Goal: Use online tool/utility: Utilize a website feature to perform a specific function

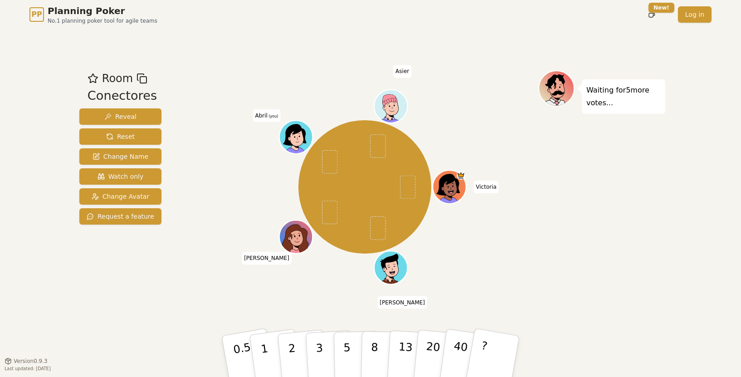
click at [103, 283] on div "Room Conectores Reveal Reset Change Name Watch only Change Avatar Request a fea…" at bounding box center [120, 195] width 89 height 250
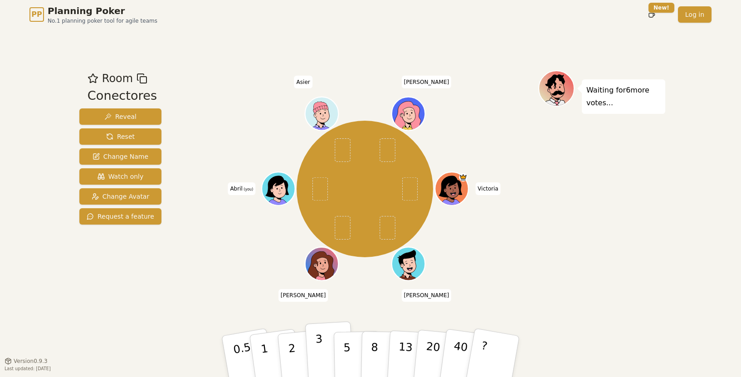
click at [328, 359] on button "3" at bounding box center [329, 356] width 49 height 71
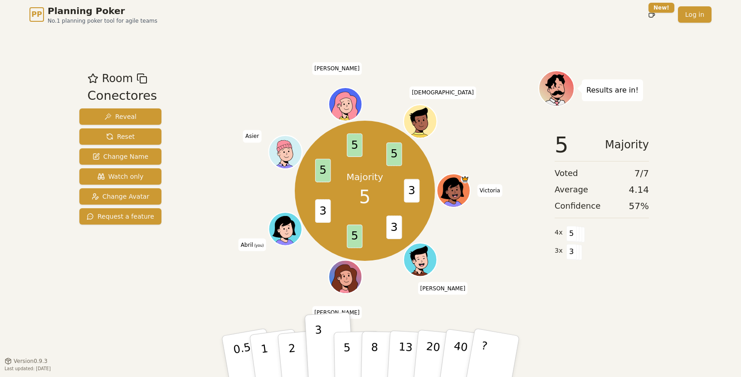
click at [230, 101] on div "Majority 5 3 3 5 3 5 5 5 [PERSON_NAME] [PERSON_NAME] [PERSON_NAME] (you) [PERSO…" at bounding box center [364, 191] width 347 height 209
click at [347, 356] on p "5" at bounding box center [347, 356] width 8 height 49
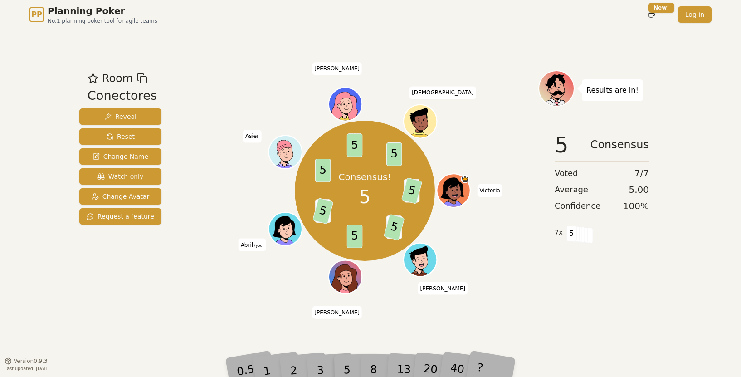
click at [54, 311] on div "PP Planning Poker No.1 planning poker tool for agile teams Toggle theme New! Lo…" at bounding box center [370, 188] width 741 height 377
click at [87, 294] on div "Room Conectores Reveal Reset Change Name Watch only Change Avatar Request a fea…" at bounding box center [120, 195] width 89 height 250
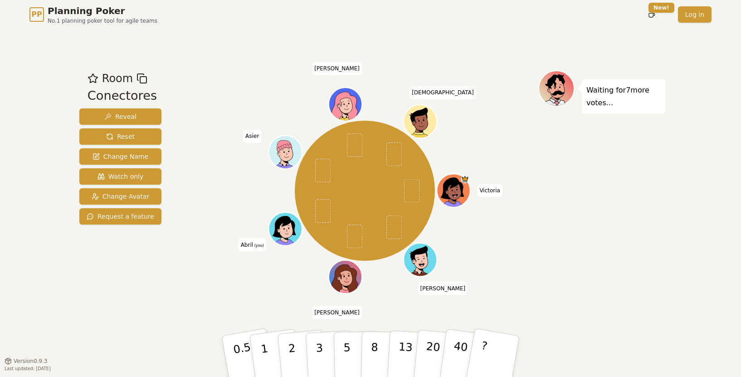
click at [54, 267] on div "PP Planning Poker No.1 planning poker tool for agile teams Toggle theme New! Lo…" at bounding box center [370, 188] width 741 height 377
click at [83, 283] on div "Room Conectores Reveal Reset Change Name Watch only Change Avatar Request a fea…" at bounding box center [120, 195] width 89 height 250
click at [327, 345] on button "3" at bounding box center [329, 356] width 49 height 71
click at [295, 348] on button "2" at bounding box center [303, 357] width 52 height 72
drag, startPoint x: 267, startPoint y: 304, endPoint x: 268, endPoint y: 310, distance: 5.5
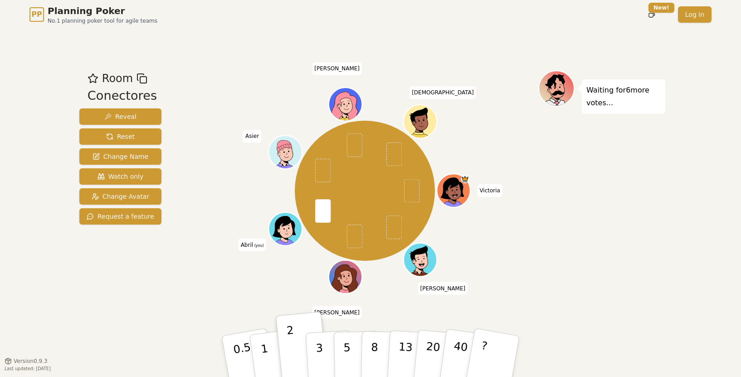
click at [268, 310] on div "[PERSON_NAME] [PERSON_NAME] [PERSON_NAME] (you) Asier [PERSON_NAME]" at bounding box center [364, 195] width 347 height 250
click at [97, 310] on div "Room Conectores Reveal Reset Change Name Watch only Change Avatar Request a fea…" at bounding box center [120, 195] width 89 height 250
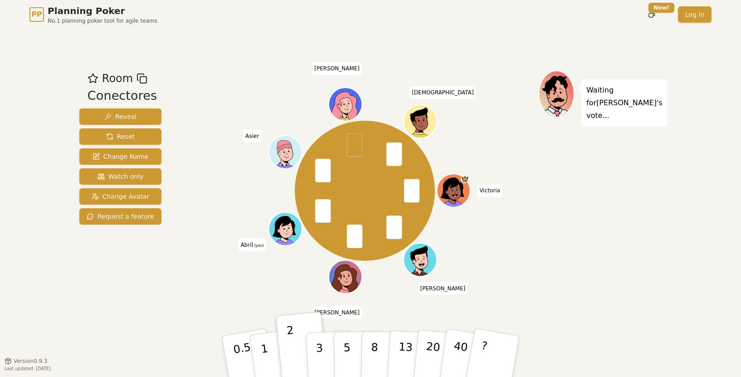
click at [117, 323] on div "Room Conectores Reveal Reset Change Name Watch only Change Avatar Request a fea…" at bounding box center [371, 195] width 590 height 332
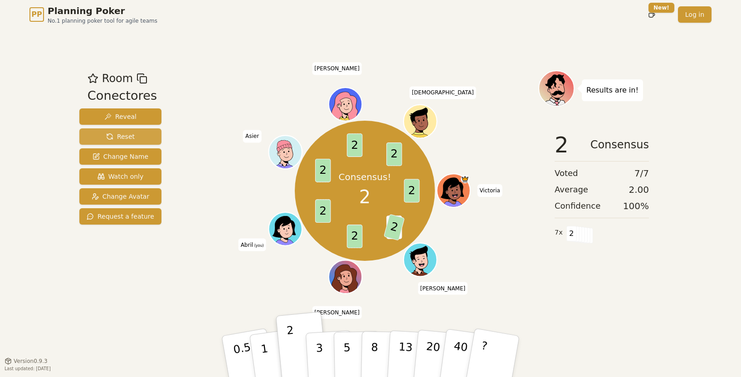
click at [131, 133] on span "Reset" at bounding box center [120, 136] width 29 height 9
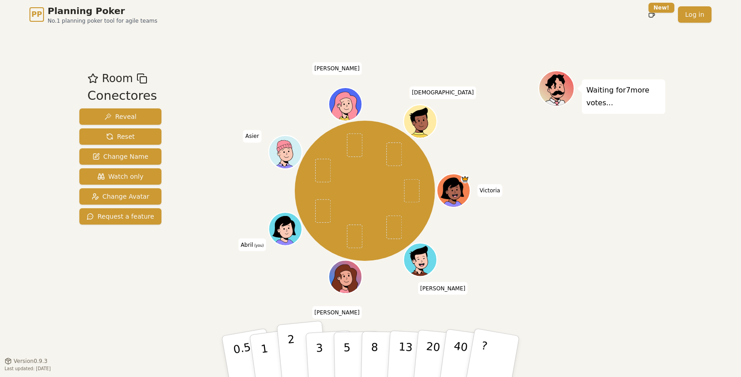
click at [295, 347] on button "2" at bounding box center [303, 357] width 52 height 72
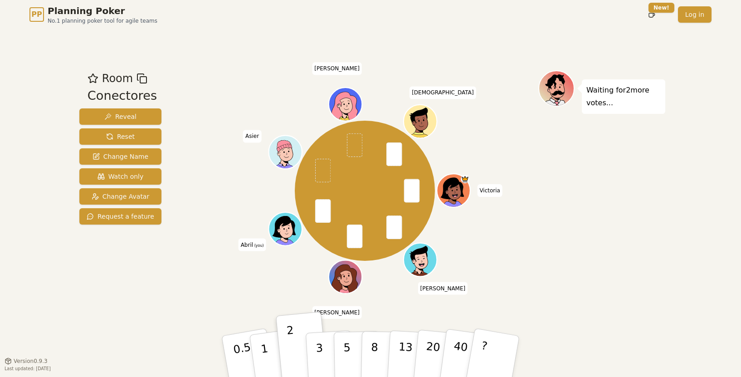
click at [63, 314] on div "PP Planning Poker No.1 planning poker tool for agile teams Toggle theme New! Lo…" at bounding box center [370, 188] width 741 height 377
click at [270, 349] on button "1" at bounding box center [275, 356] width 54 height 73
click at [161, 197] on div "Room Conectores Reveal Reset Change Name Watch only Change Avatar Request a fea…" at bounding box center [120, 149] width 89 height 158
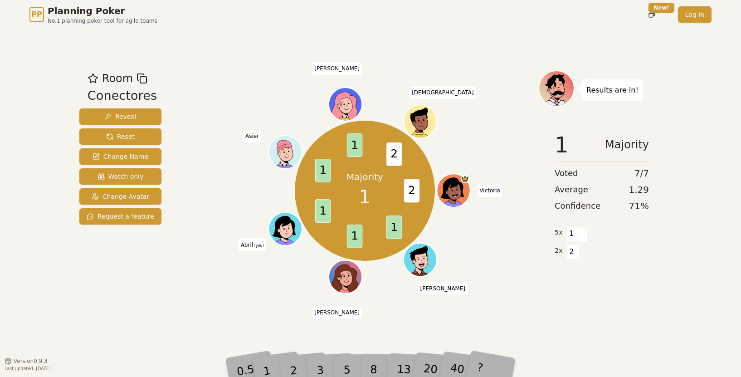
click at [41, 239] on div "PP Planning Poker No.1 planning poker tool for agile teams Toggle theme New! Lo…" at bounding box center [370, 188] width 741 height 377
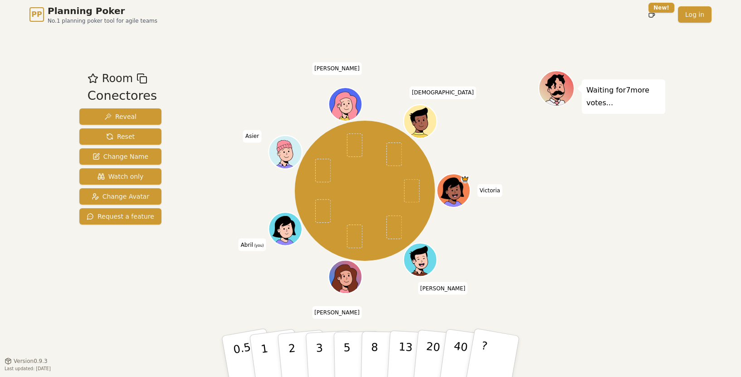
click at [61, 268] on div "PP Planning Poker No.1 planning poker tool for agile teams Toggle theme New! Lo…" at bounding box center [370, 188] width 741 height 377
click at [46, 186] on div "PP Planning Poker No.1 planning poker tool for agile teams Toggle theme New! Lo…" at bounding box center [370, 188] width 741 height 377
click at [57, 276] on div "PP Planning Poker No.1 planning poker tool for agile teams Toggle theme New! Lo…" at bounding box center [370, 188] width 741 height 377
click at [340, 342] on button "5" at bounding box center [357, 356] width 47 height 69
click at [261, 309] on div "[PERSON_NAME] [PERSON_NAME] [PERSON_NAME] (you) Asier [PERSON_NAME]" at bounding box center [364, 195] width 347 height 250
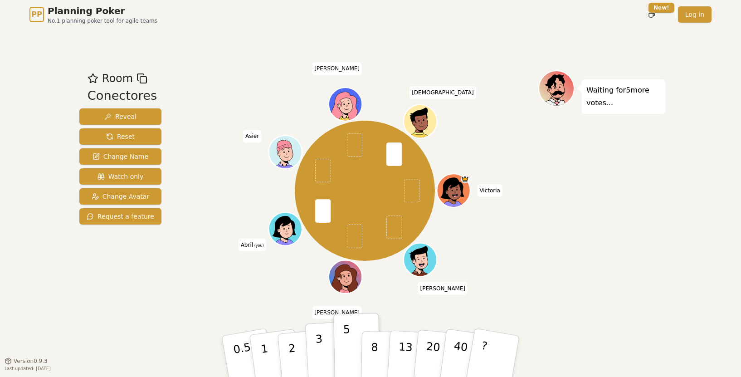
click at [331, 347] on button "3" at bounding box center [329, 356] width 49 height 71
click at [356, 358] on button "5" at bounding box center [357, 356] width 47 height 69
click at [35, 276] on div "PP Planning Poker No.1 planning poker tool for agile teams Toggle theme New! Lo…" at bounding box center [370, 188] width 741 height 377
click at [201, 288] on div "[PERSON_NAME] [PERSON_NAME] [PERSON_NAME] (you) Asier [PERSON_NAME]" at bounding box center [364, 191] width 347 height 209
click at [134, 338] on div "Room Conectores Reveal Reset Change Name Watch only Change Avatar Request a fea…" at bounding box center [371, 195] width 590 height 332
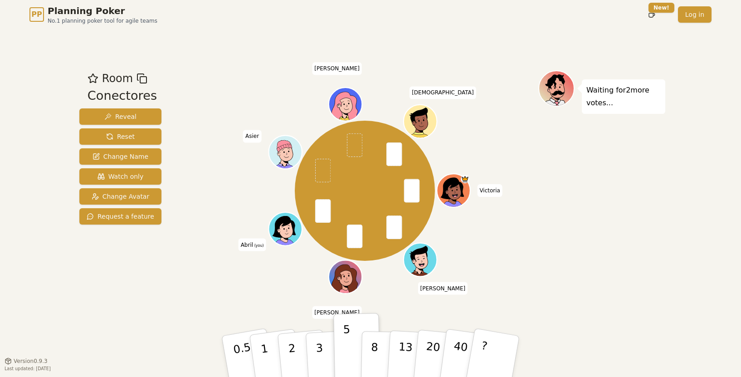
click at [52, 188] on div "PP Planning Poker No.1 planning poker tool for agile teams Toggle theme New! Lo…" at bounding box center [370, 188] width 741 height 377
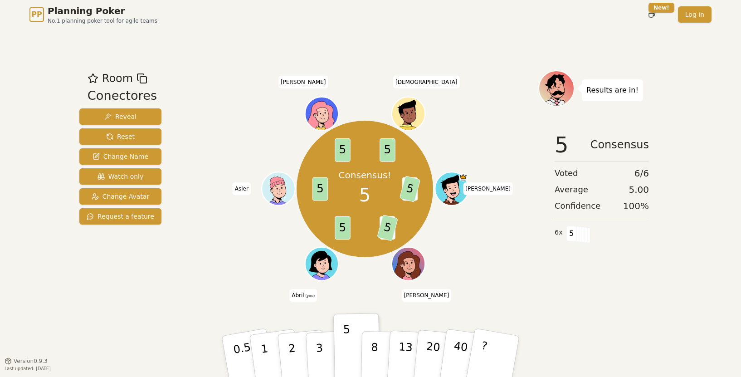
click at [32, 252] on div "PP Planning Poker No.1 planning poker tool for agile teams Toggle theme New! Lo…" at bounding box center [370, 188] width 741 height 377
